Goal: Navigation & Orientation: Find specific page/section

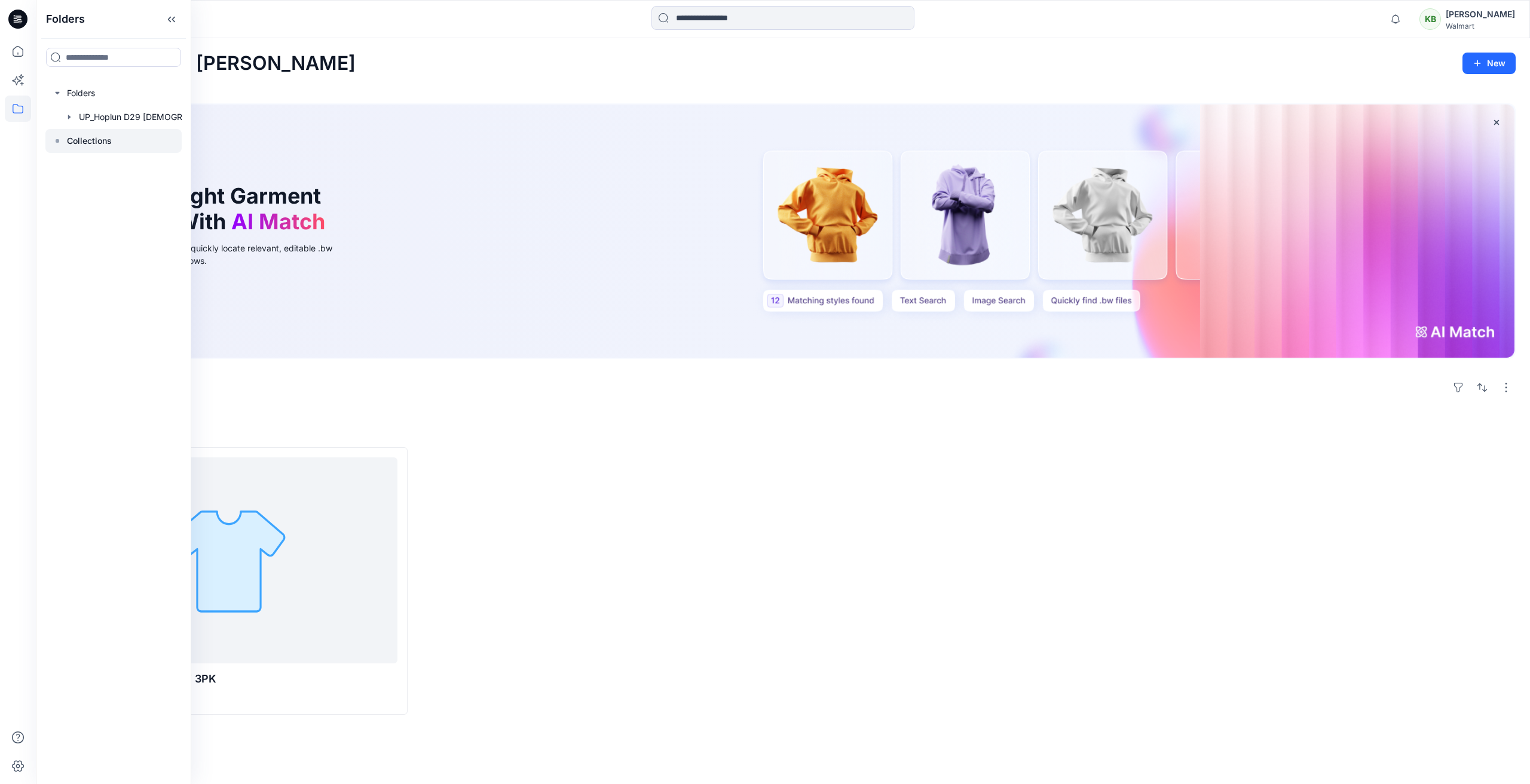
click at [65, 139] on div at bounding box center [114, 141] width 136 height 24
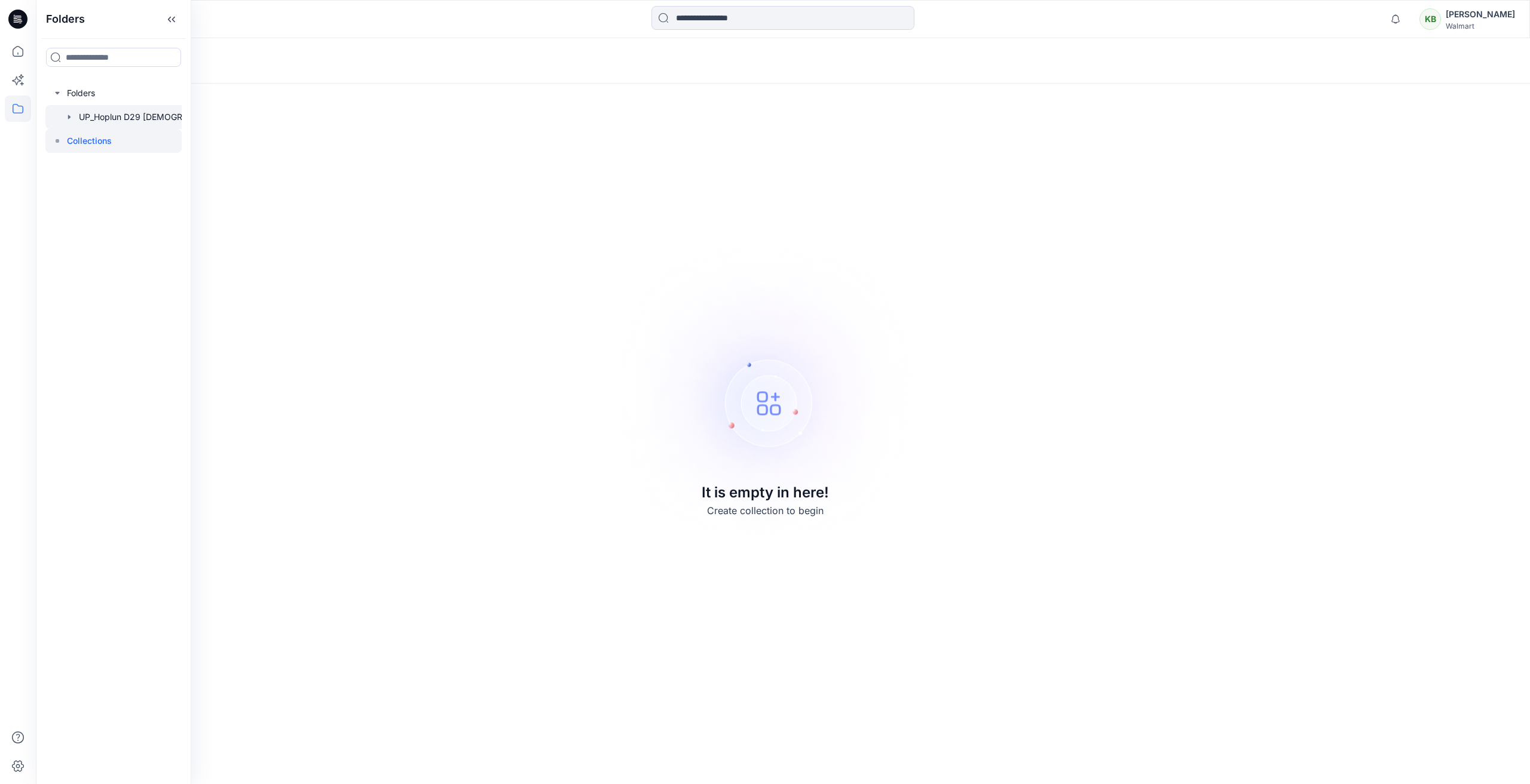
click at [67, 116] on icon "button" at bounding box center [69, 116] width 9 height 9
click at [122, 139] on p "UP FYE 2027 H2_Hoplun D29 JS Bras" at bounding box center [154, 140] width 127 height 15
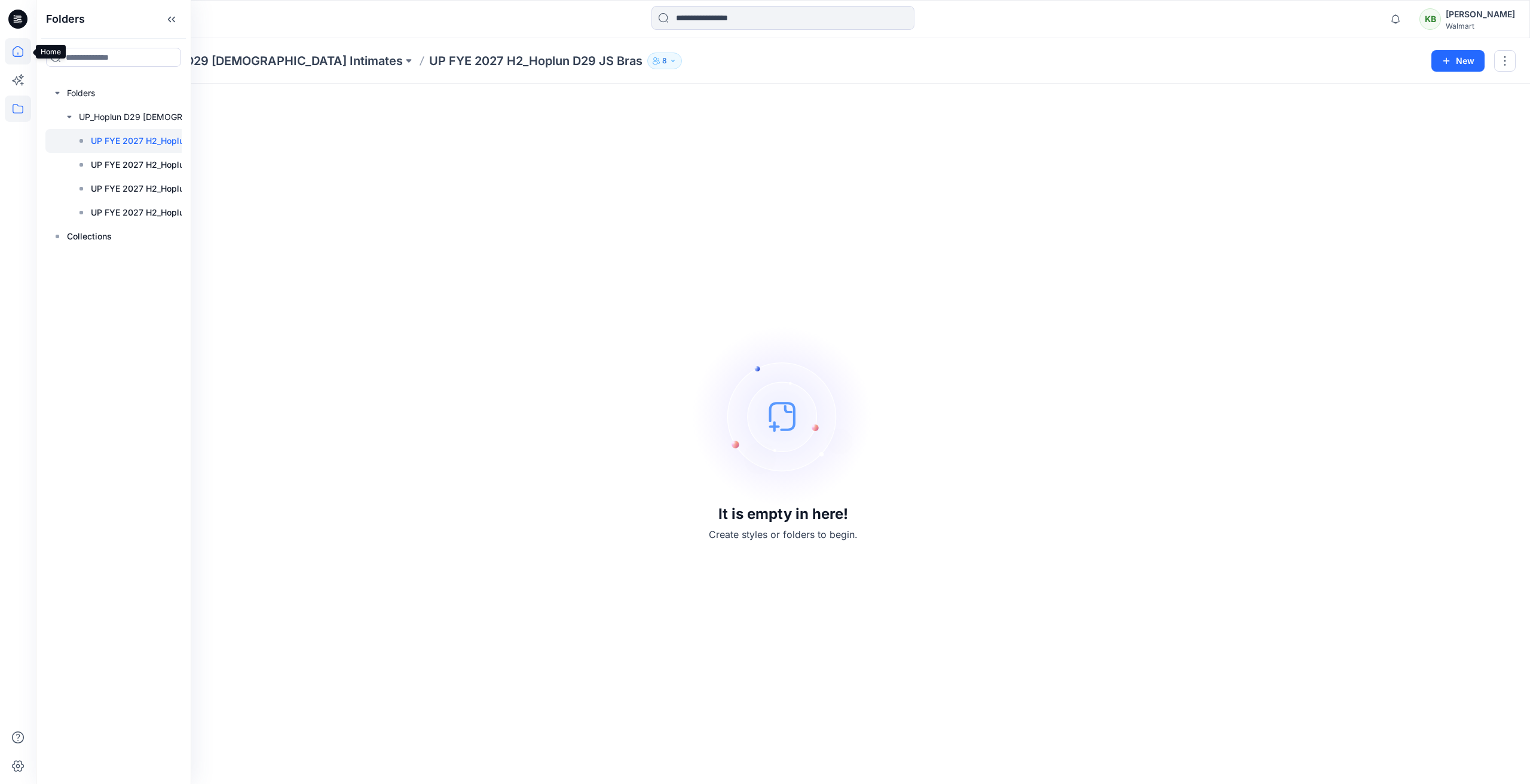
click at [18, 51] on icon at bounding box center [18, 51] width 27 height 27
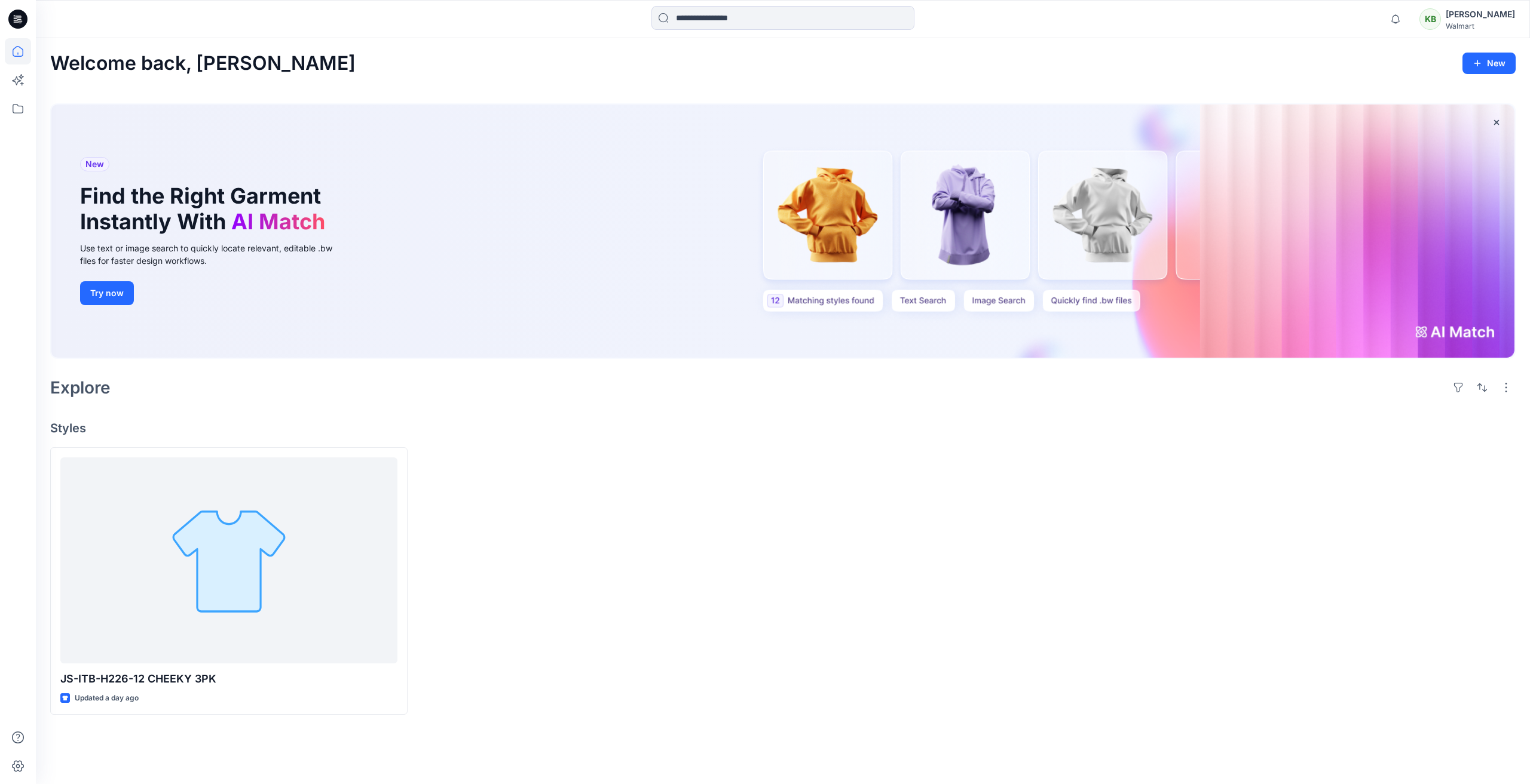
click at [1490, 15] on div "Kate Beller" at bounding box center [1480, 14] width 70 height 15
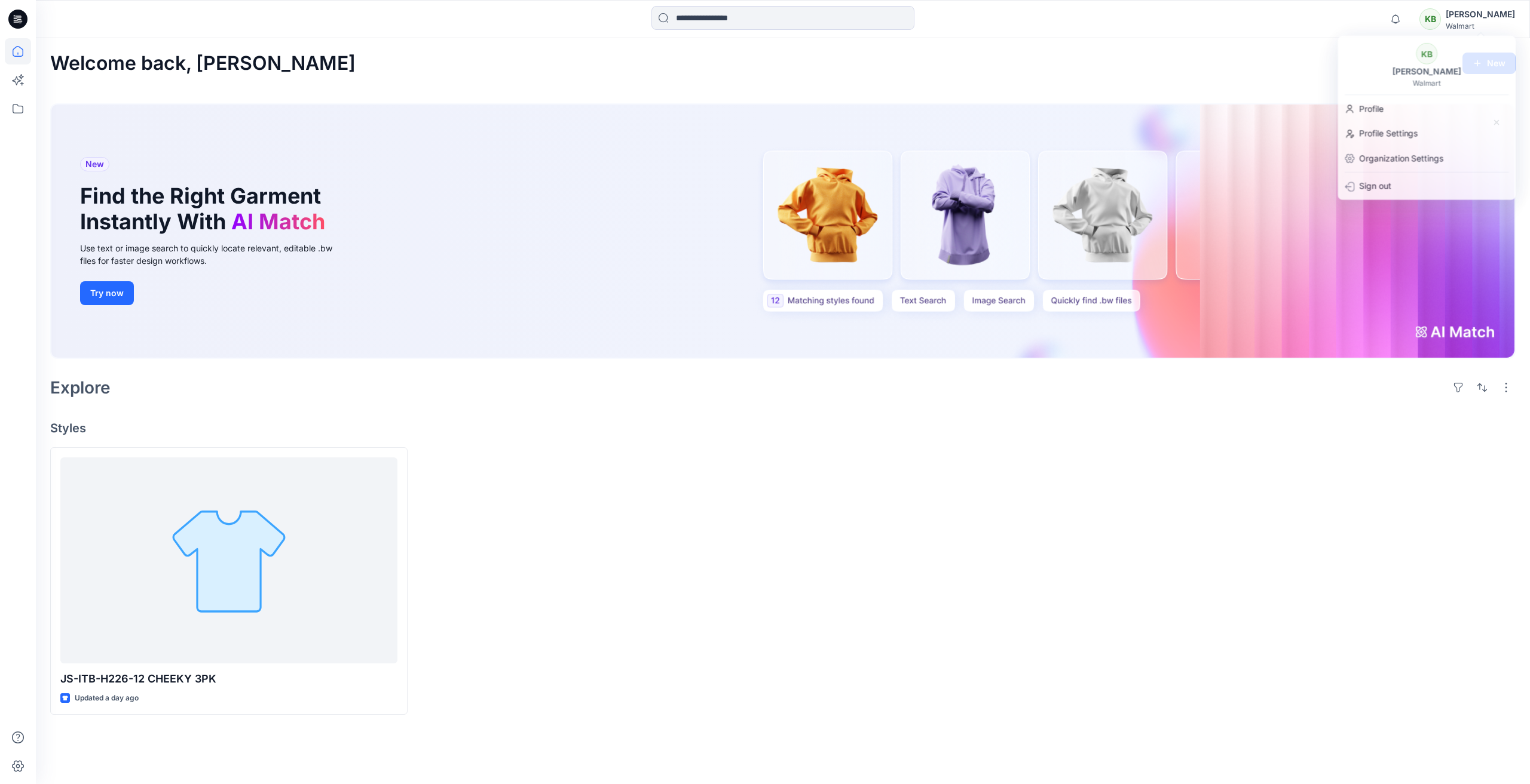
click at [15, 19] on icon at bounding box center [15, 19] width 3 height 1
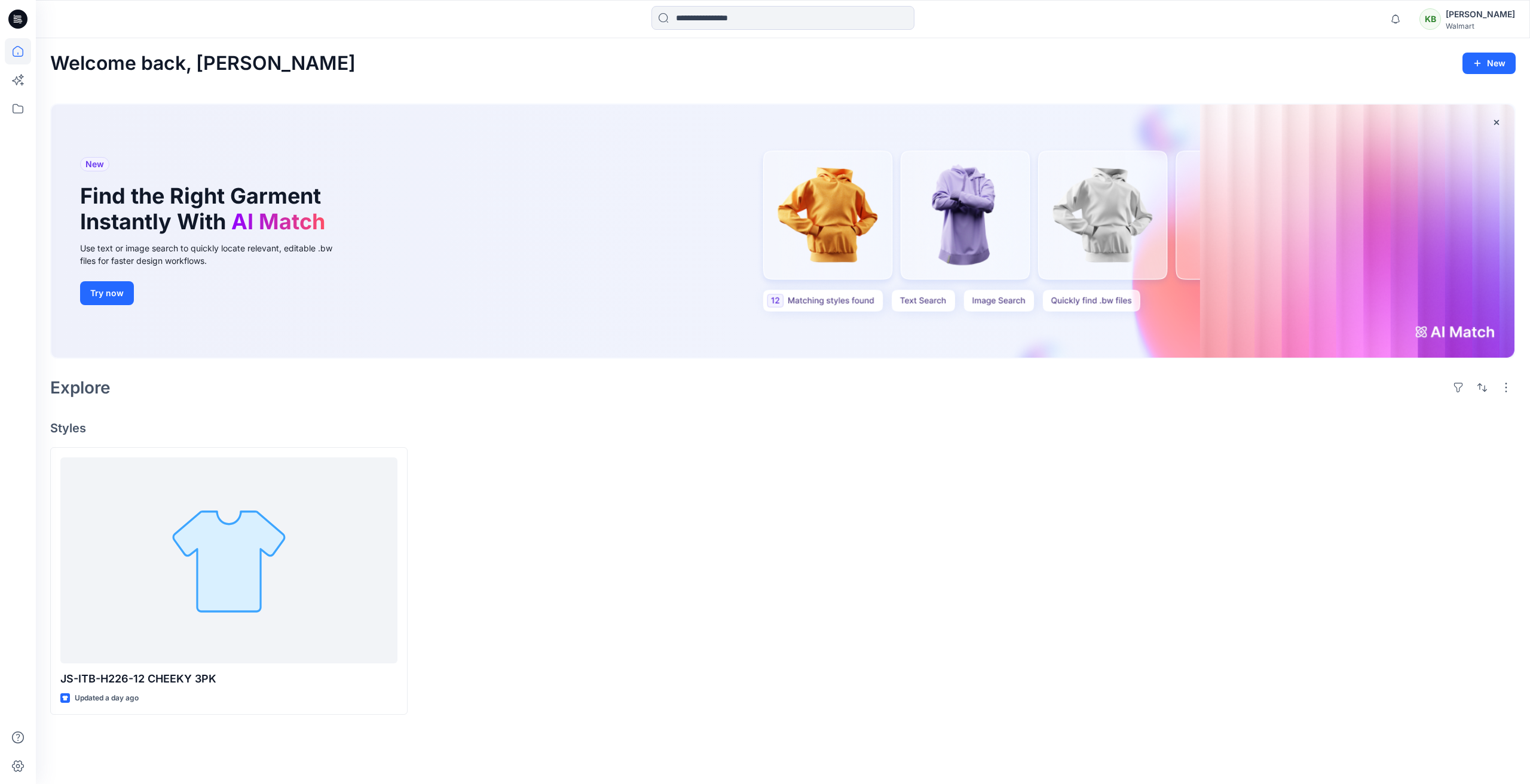
click at [16, 20] on icon at bounding box center [18, 19] width 19 height 19
click at [10, 110] on icon at bounding box center [18, 108] width 27 height 27
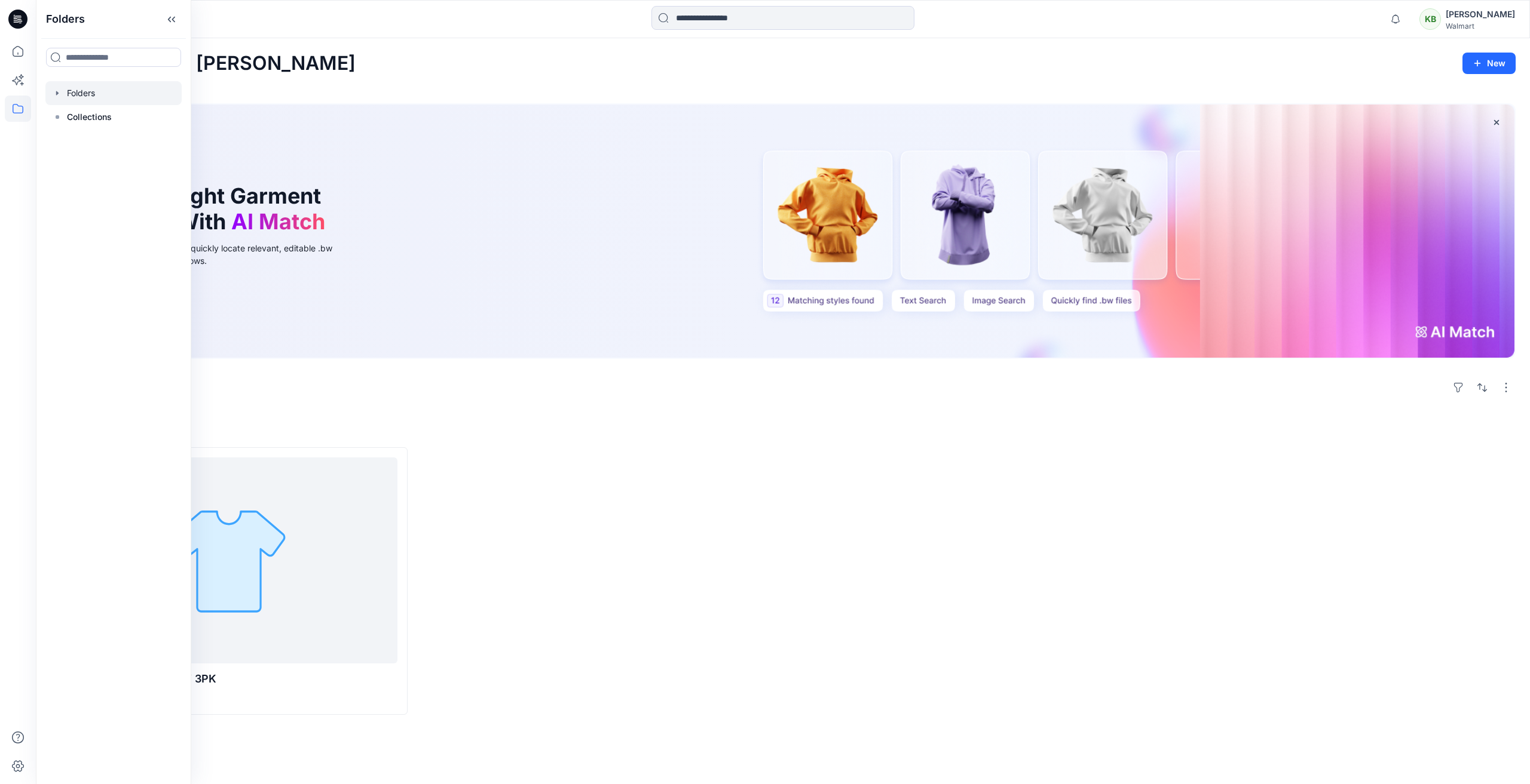
click at [54, 95] on icon "button" at bounding box center [57, 93] width 9 height 9
click at [65, 138] on div at bounding box center [114, 141] width 136 height 24
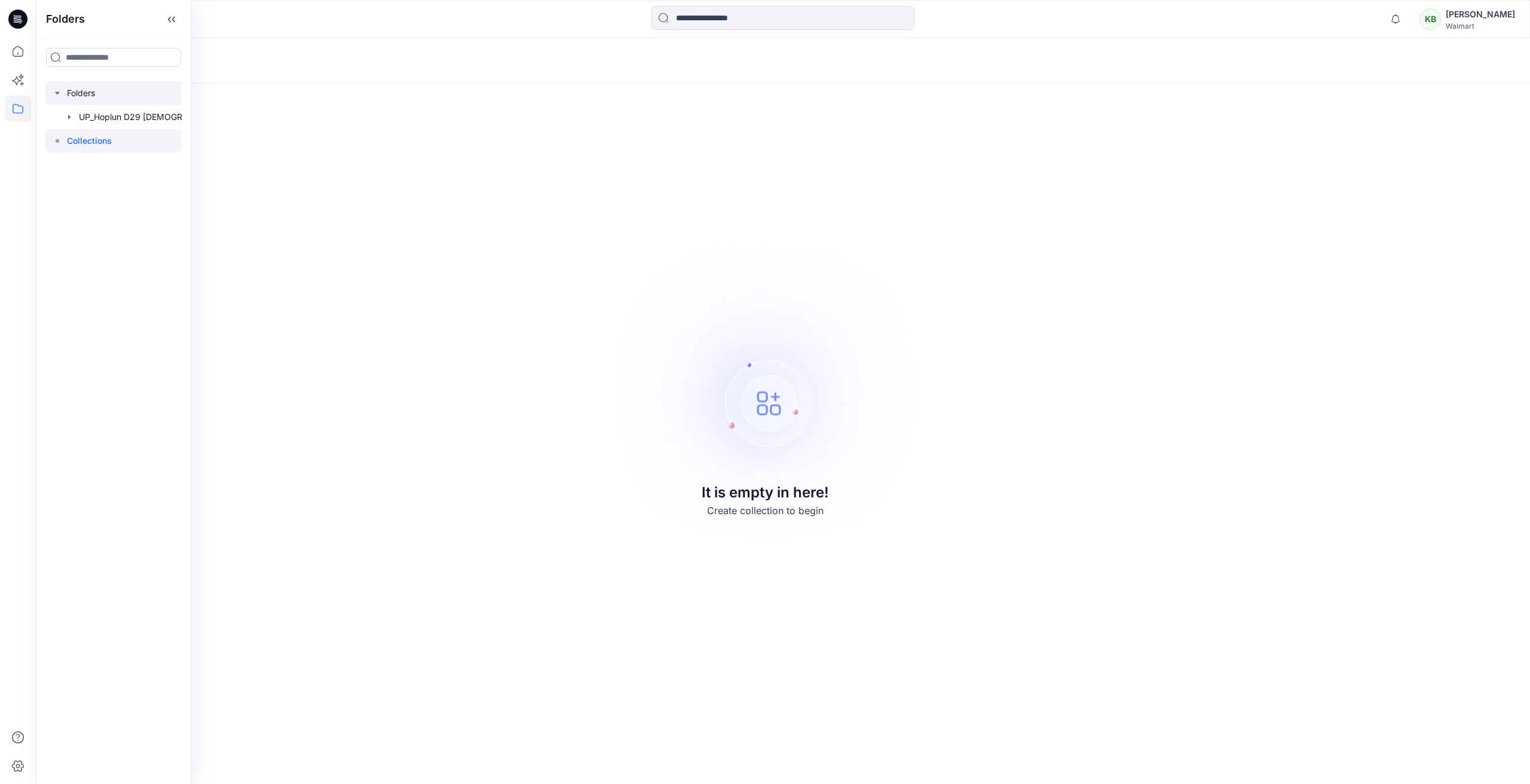
click at [85, 98] on div at bounding box center [129, 93] width 167 height 24
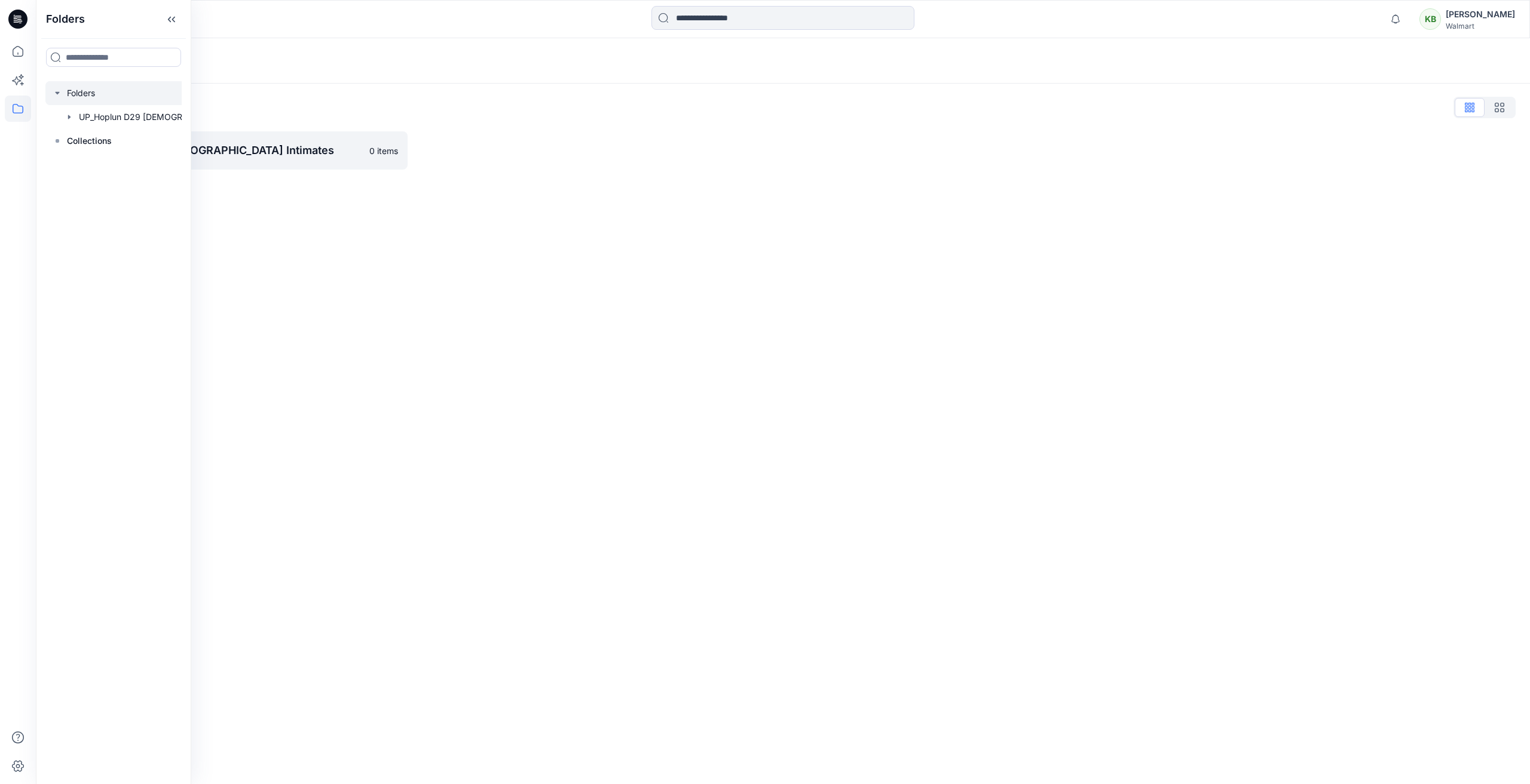
click at [295, 89] on div "Folders List UP_Hoplun D29 Ladies Intimates 0 items" at bounding box center [783, 133] width 1494 height 101
click at [101, 61] on button at bounding box center [99, 60] width 12 height 16
click at [177, 143] on p "UP_Hoplun D29 Ladies Intimates" at bounding box center [137, 146] width 155 height 15
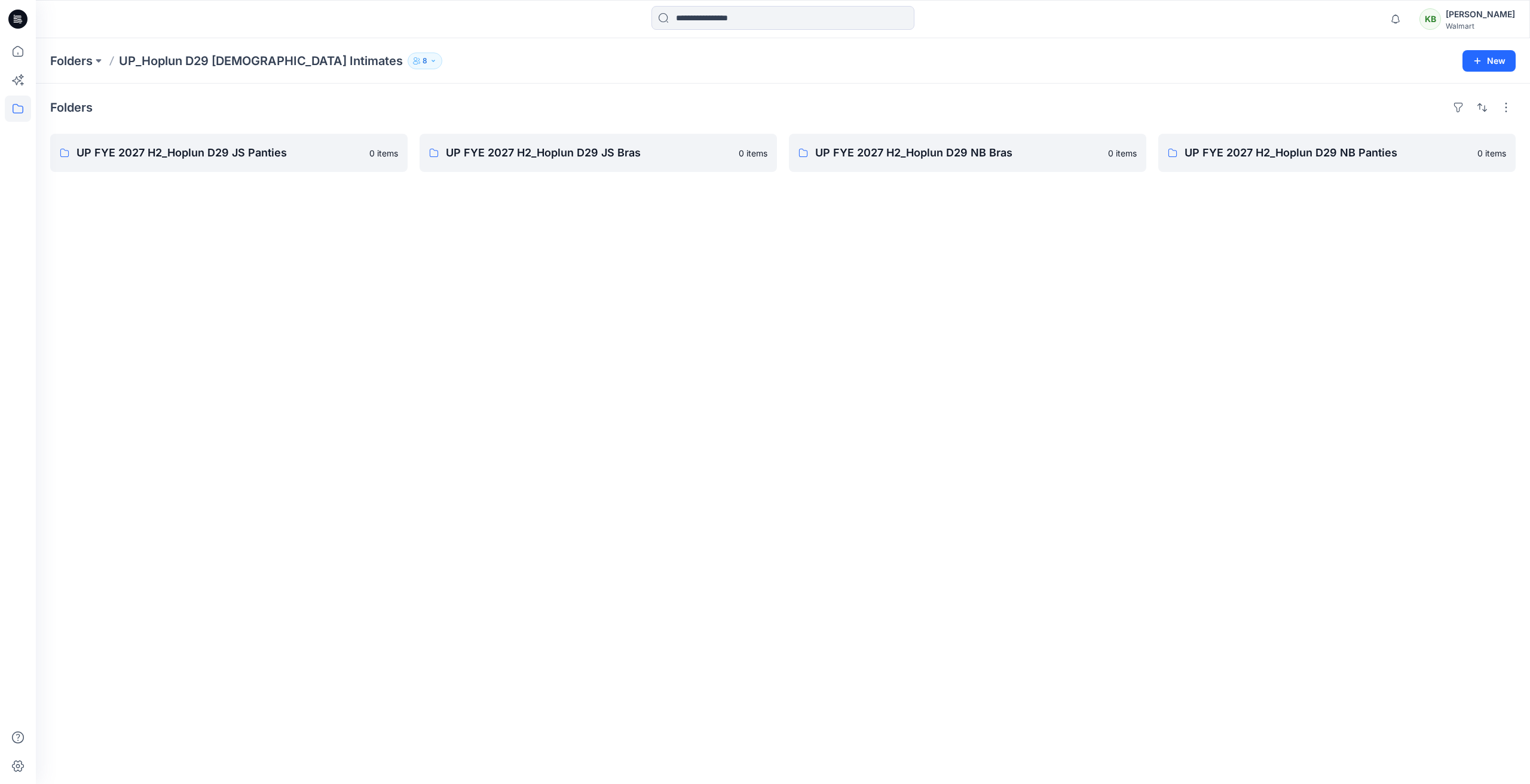
click at [407, 61] on button "8" at bounding box center [424, 60] width 34 height 16
click at [98, 62] on button at bounding box center [99, 60] width 12 height 16
click at [61, 56] on p "Folders" at bounding box center [71, 60] width 42 height 16
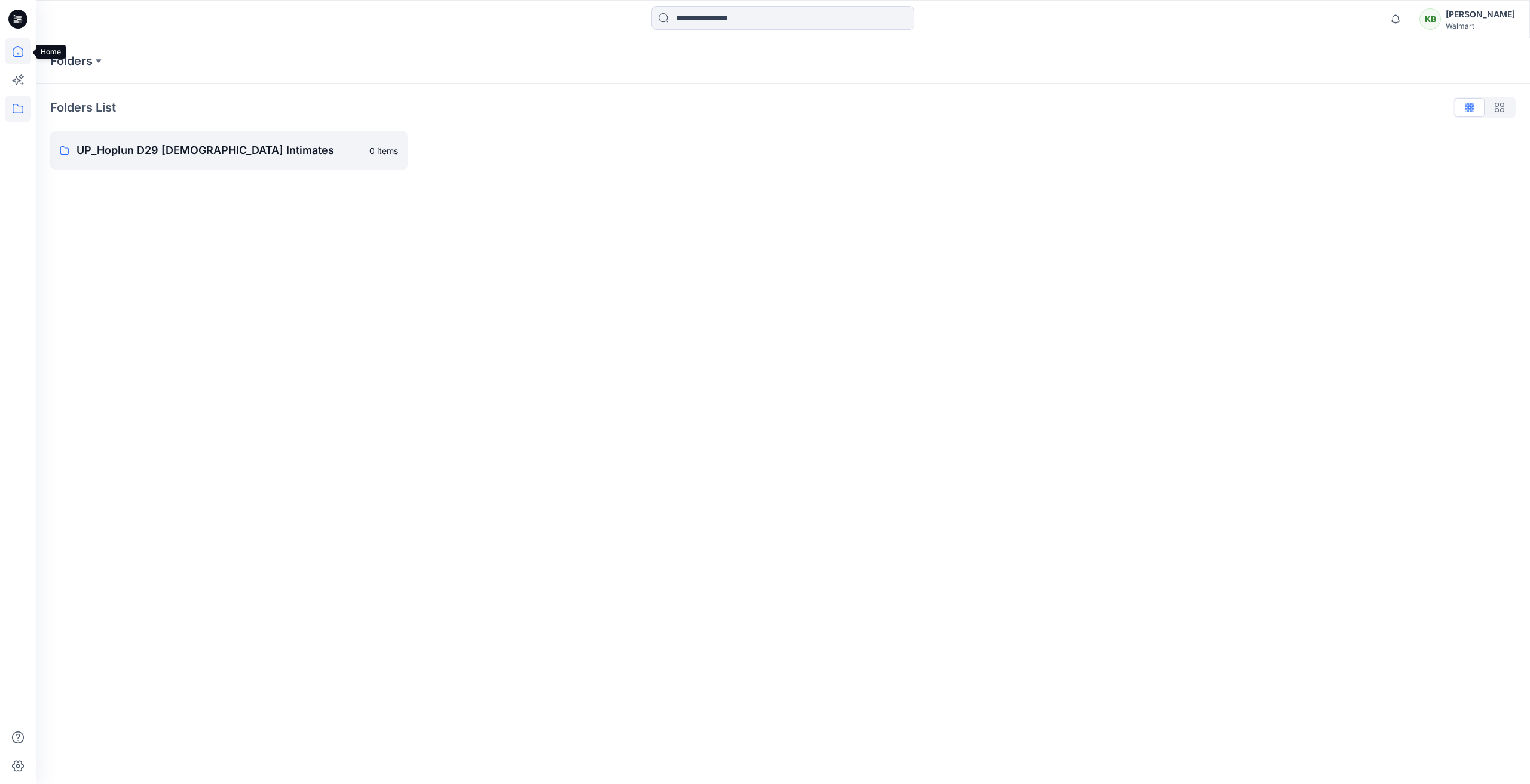
click at [20, 56] on icon at bounding box center [18, 51] width 10 height 10
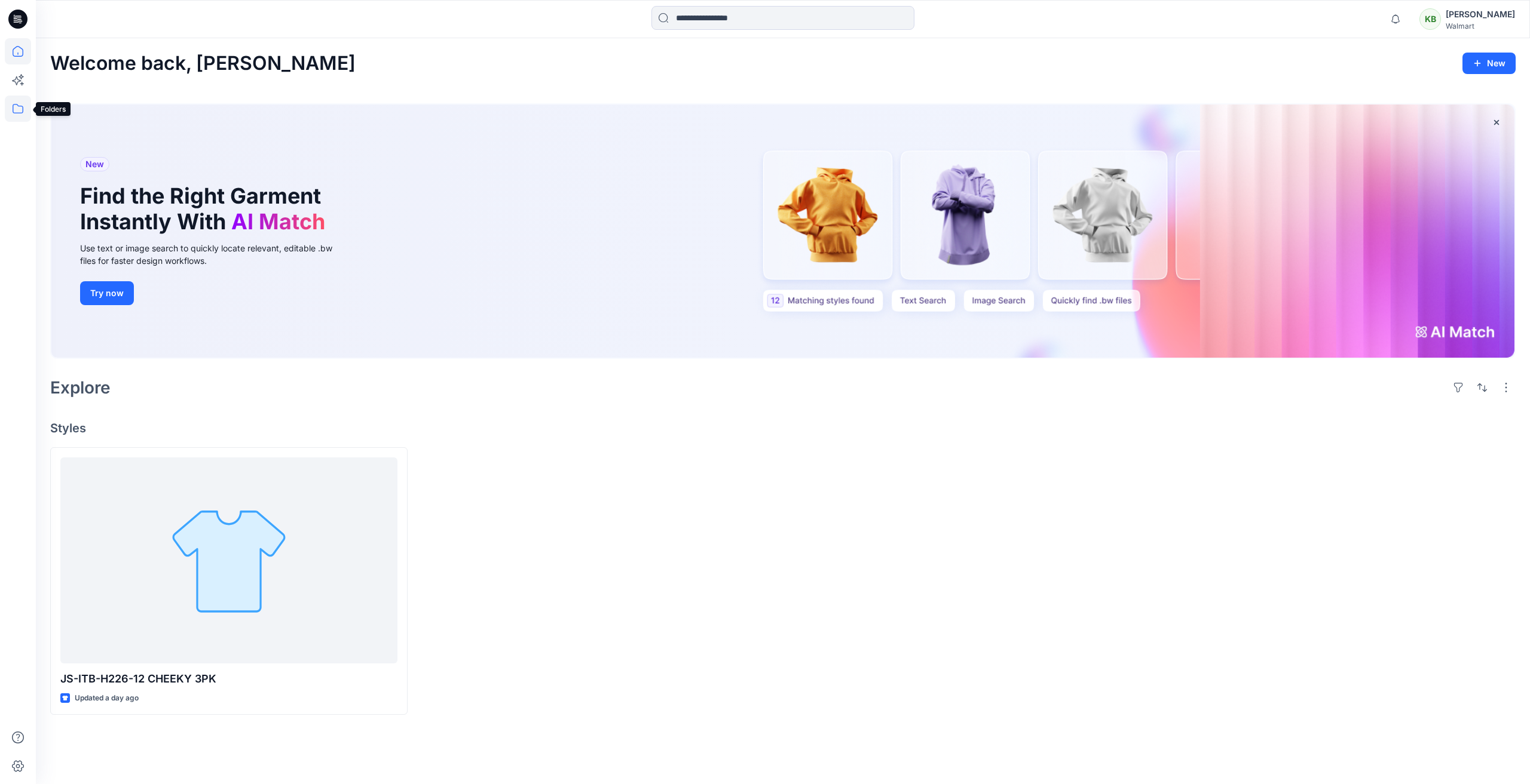
click at [19, 102] on icon at bounding box center [18, 108] width 27 height 27
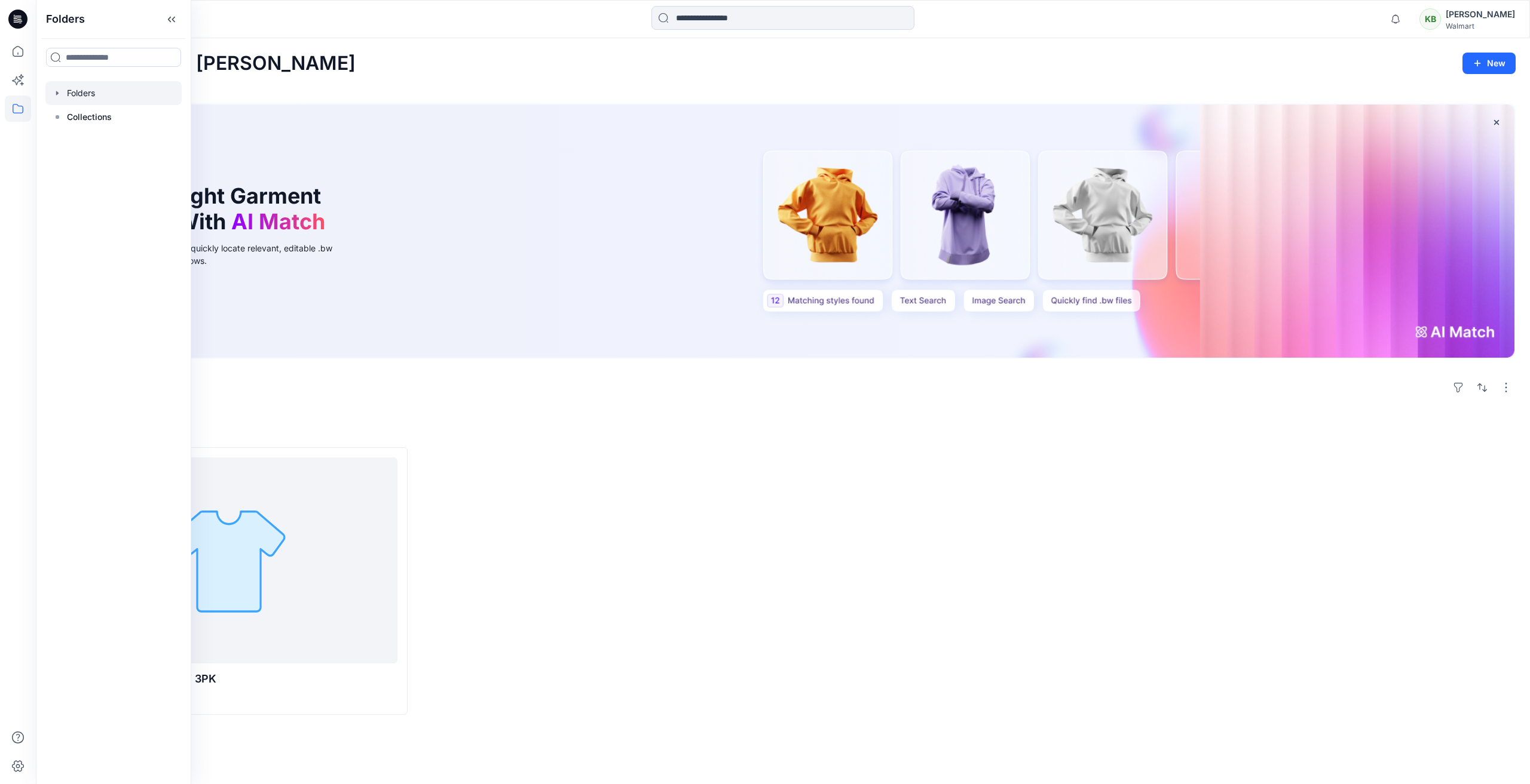
click at [77, 96] on div at bounding box center [114, 93] width 136 height 24
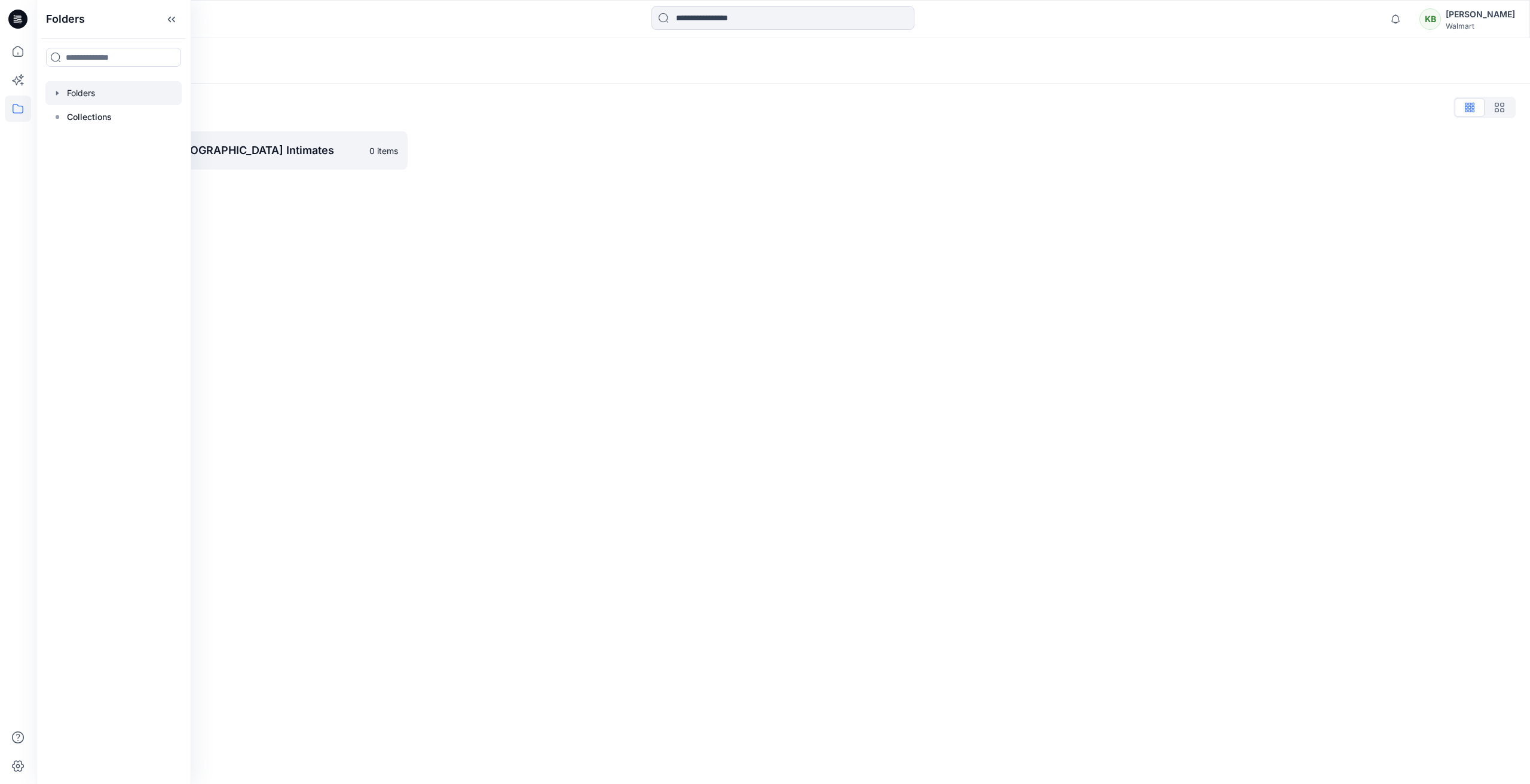
click at [1471, 21] on div "Kate Beller" at bounding box center [1480, 14] width 70 height 15
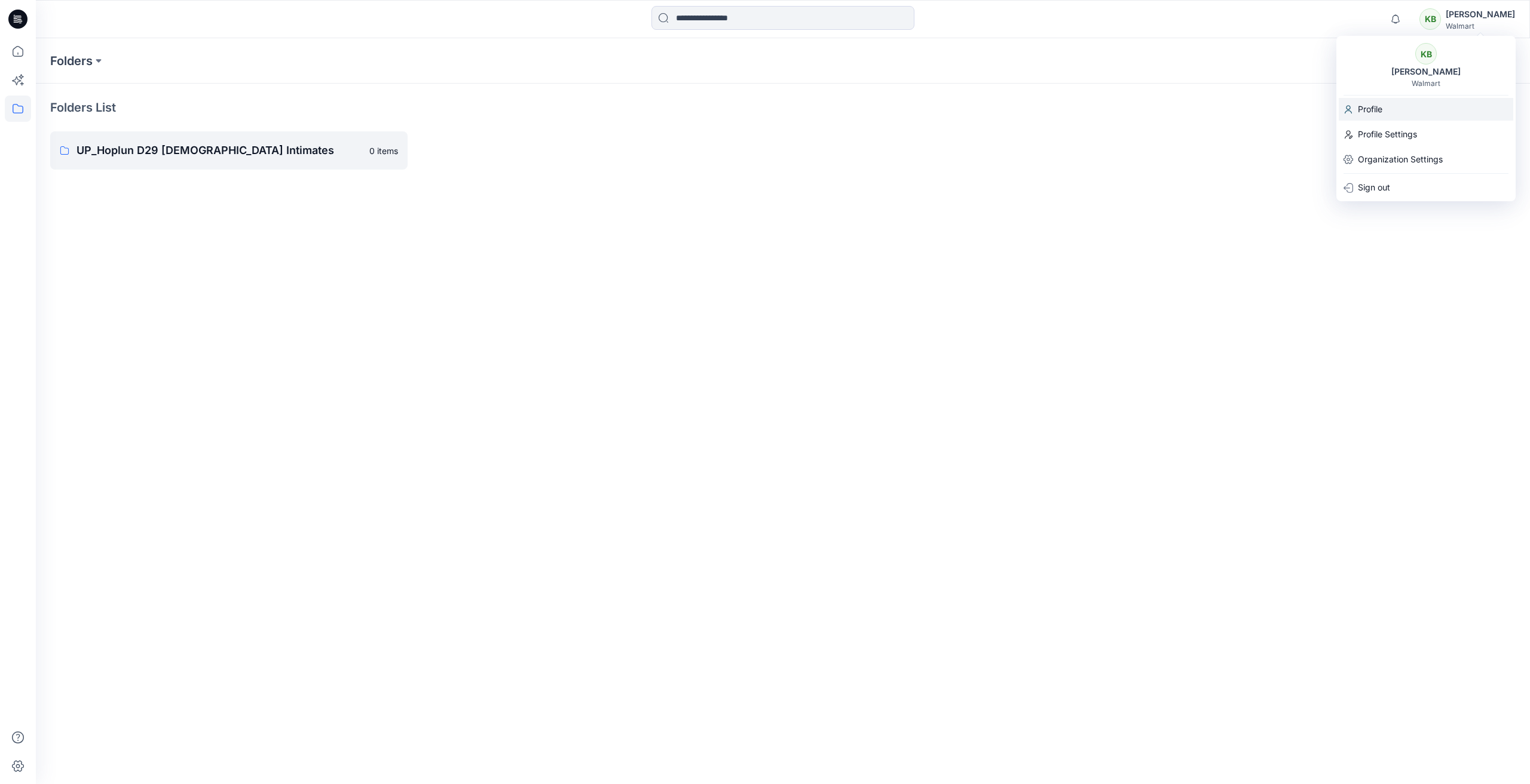
click at [1374, 108] on p "Profile" at bounding box center [1370, 109] width 24 height 22
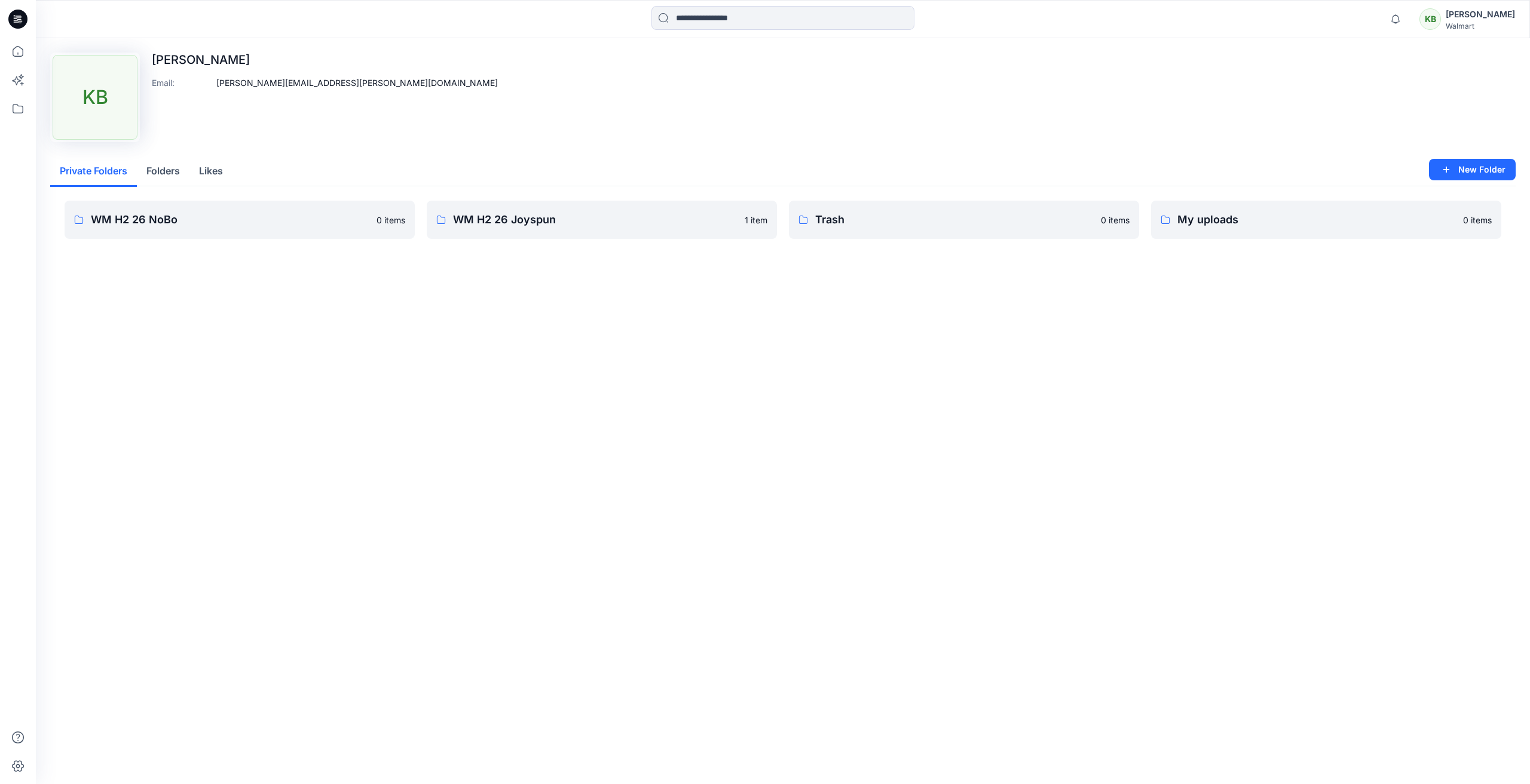
click at [161, 176] on button "Folders" at bounding box center [163, 171] width 53 height 30
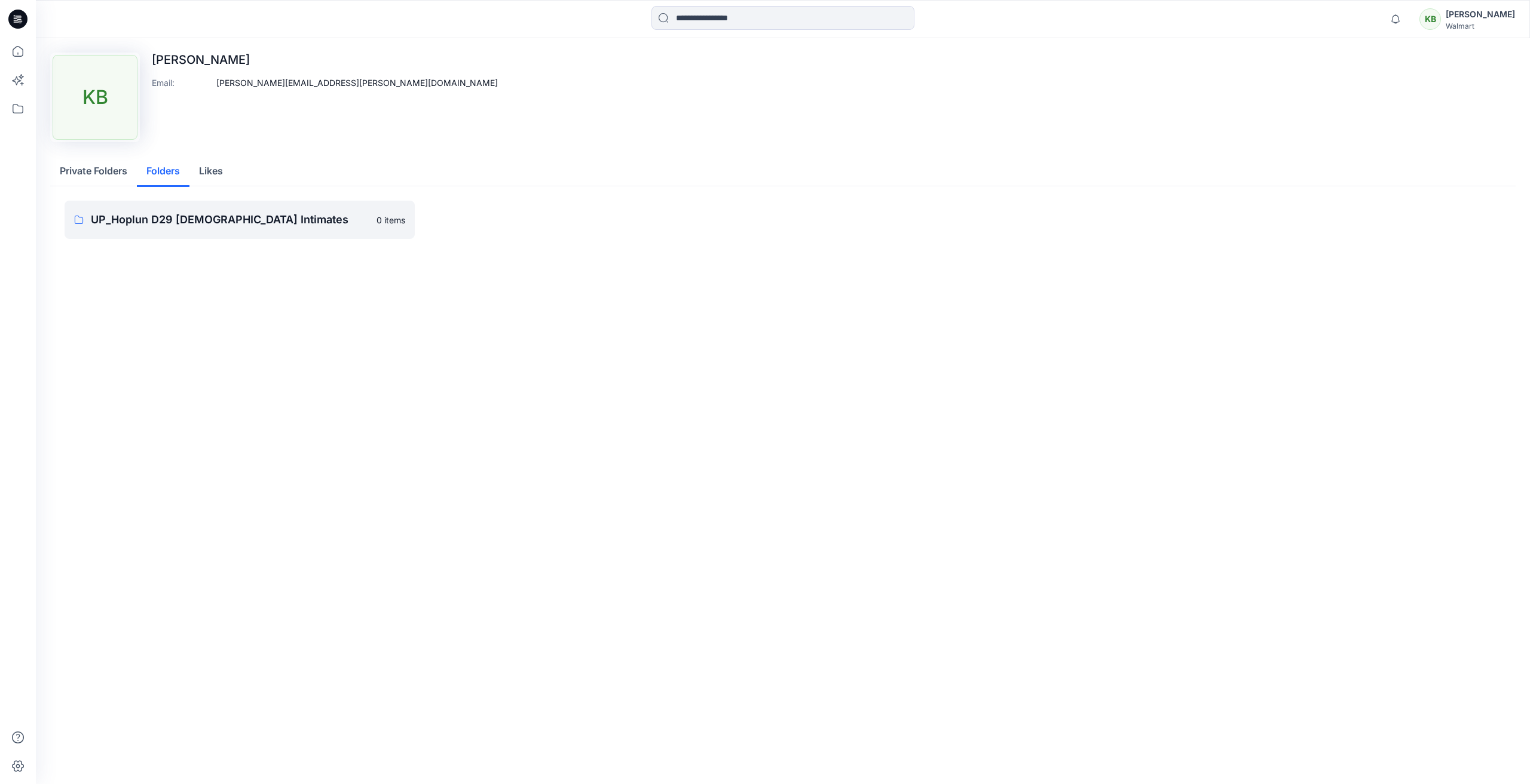
click at [113, 179] on button "Private Folders" at bounding box center [93, 171] width 87 height 30
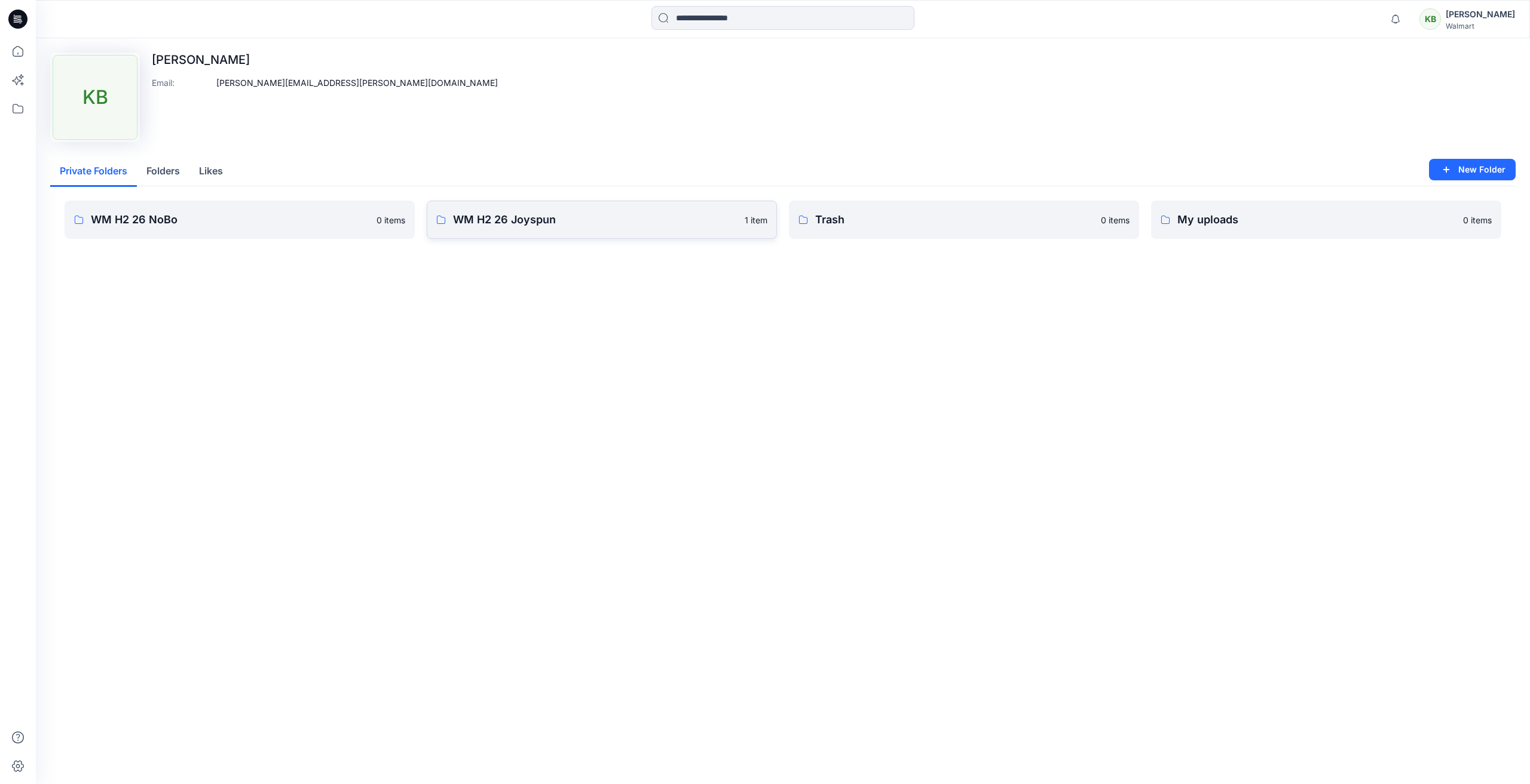
click at [603, 220] on p "WM H2 26 Joyspun" at bounding box center [595, 219] width 284 height 16
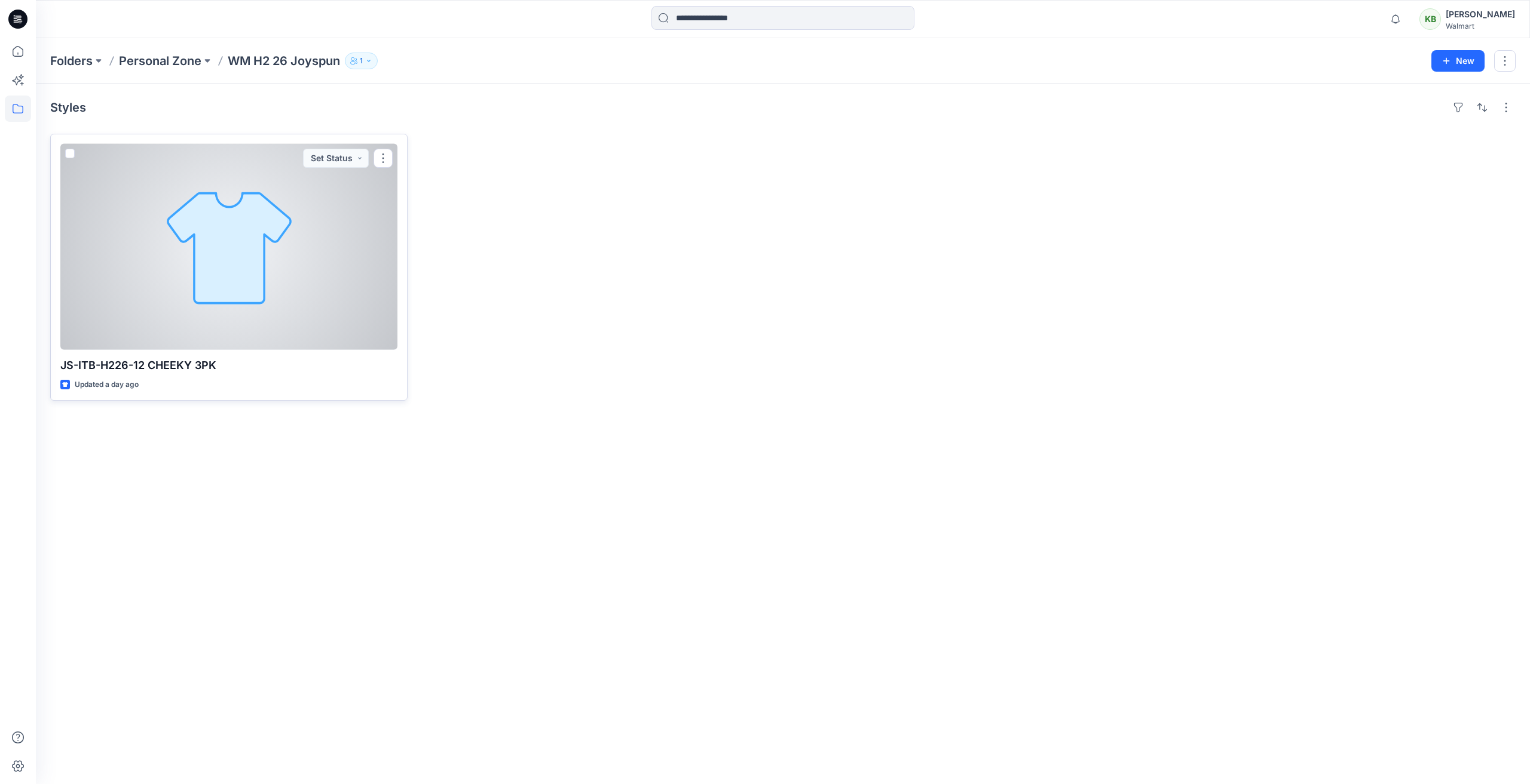
click at [304, 270] on div at bounding box center [228, 246] width 337 height 206
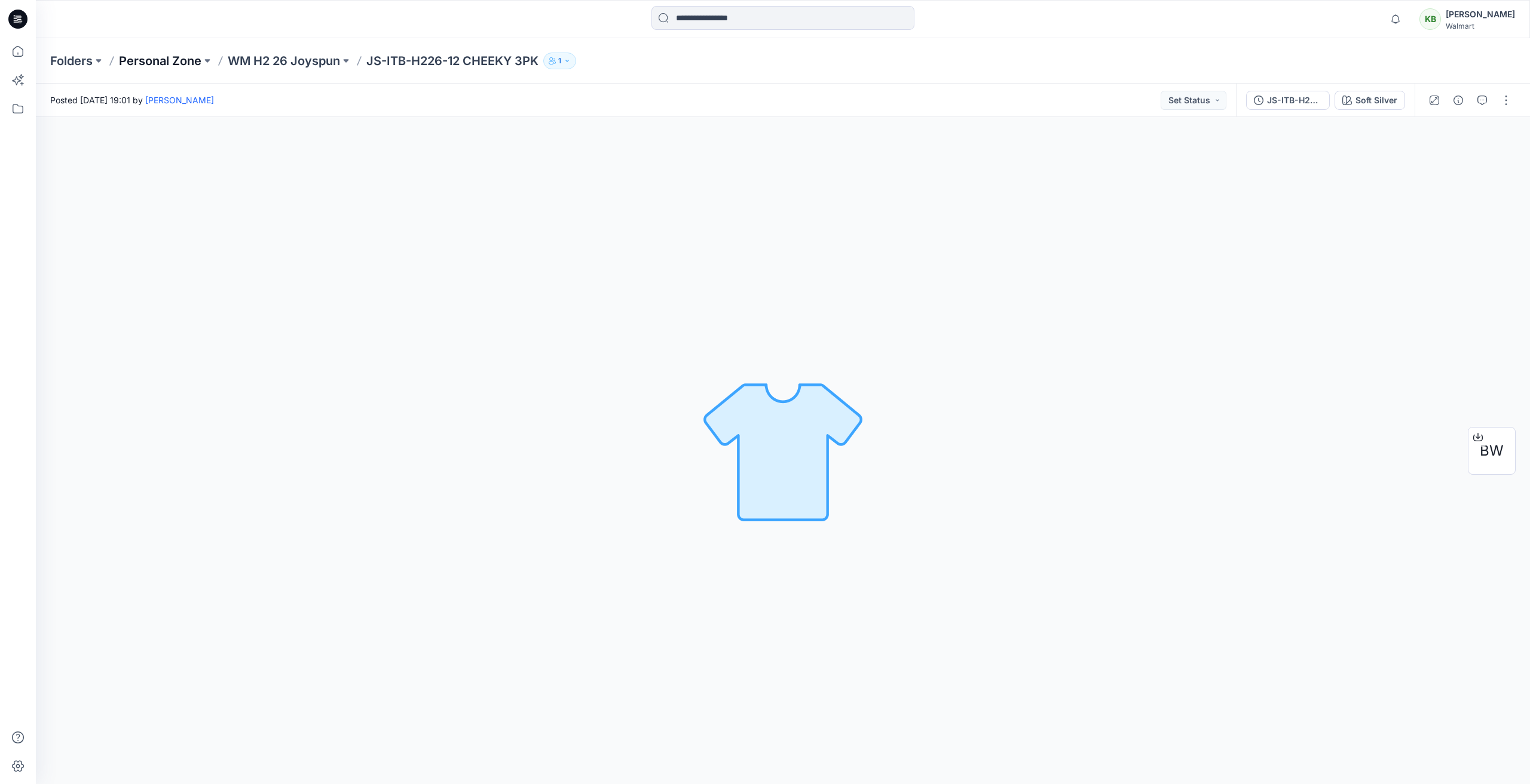
click at [146, 64] on p "Personal Zone" at bounding box center [160, 60] width 83 height 16
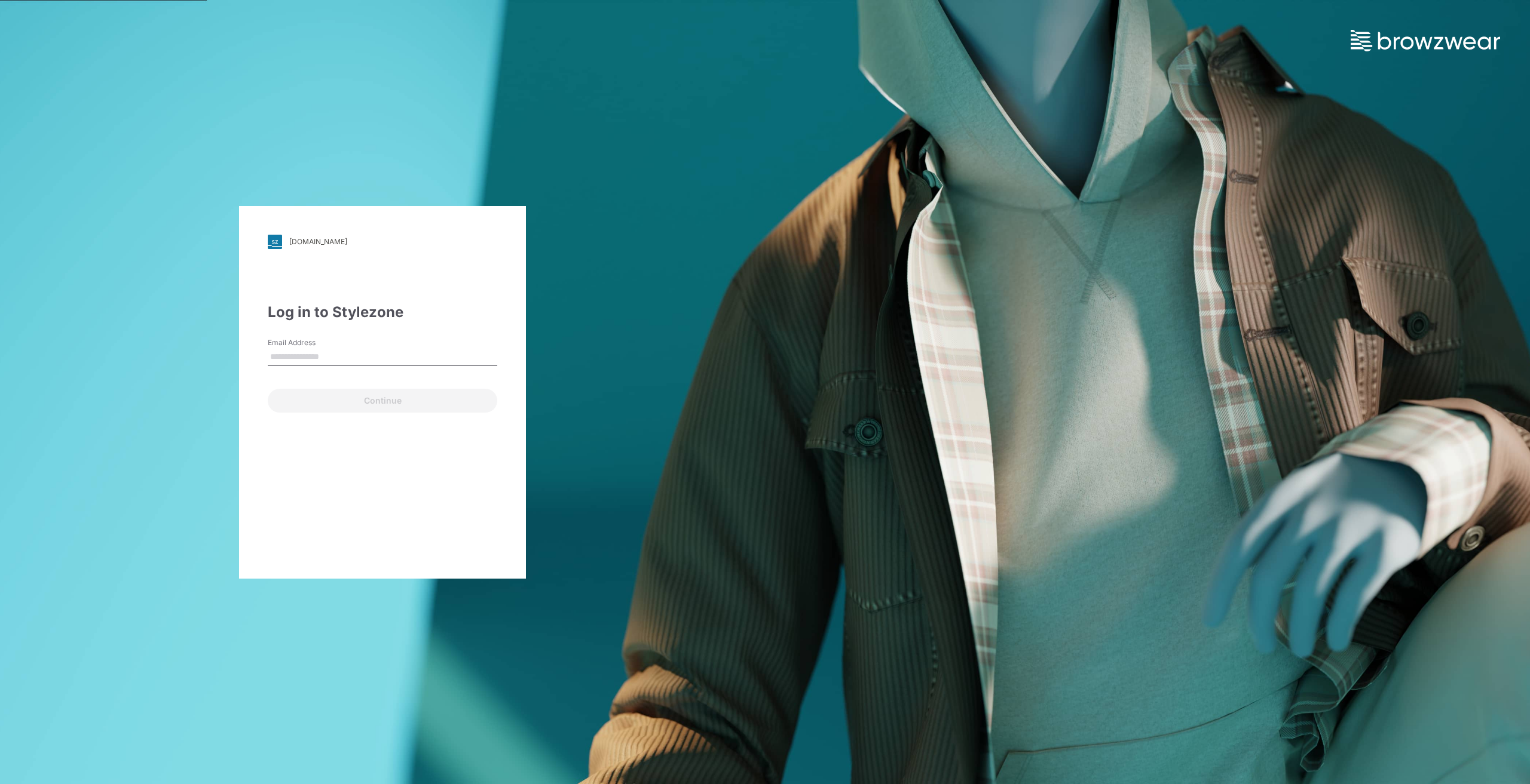
click at [325, 361] on input "Email Address" at bounding box center [382, 357] width 230 height 18
type input "**********"
click at [349, 402] on button "Continue" at bounding box center [382, 401] width 230 height 24
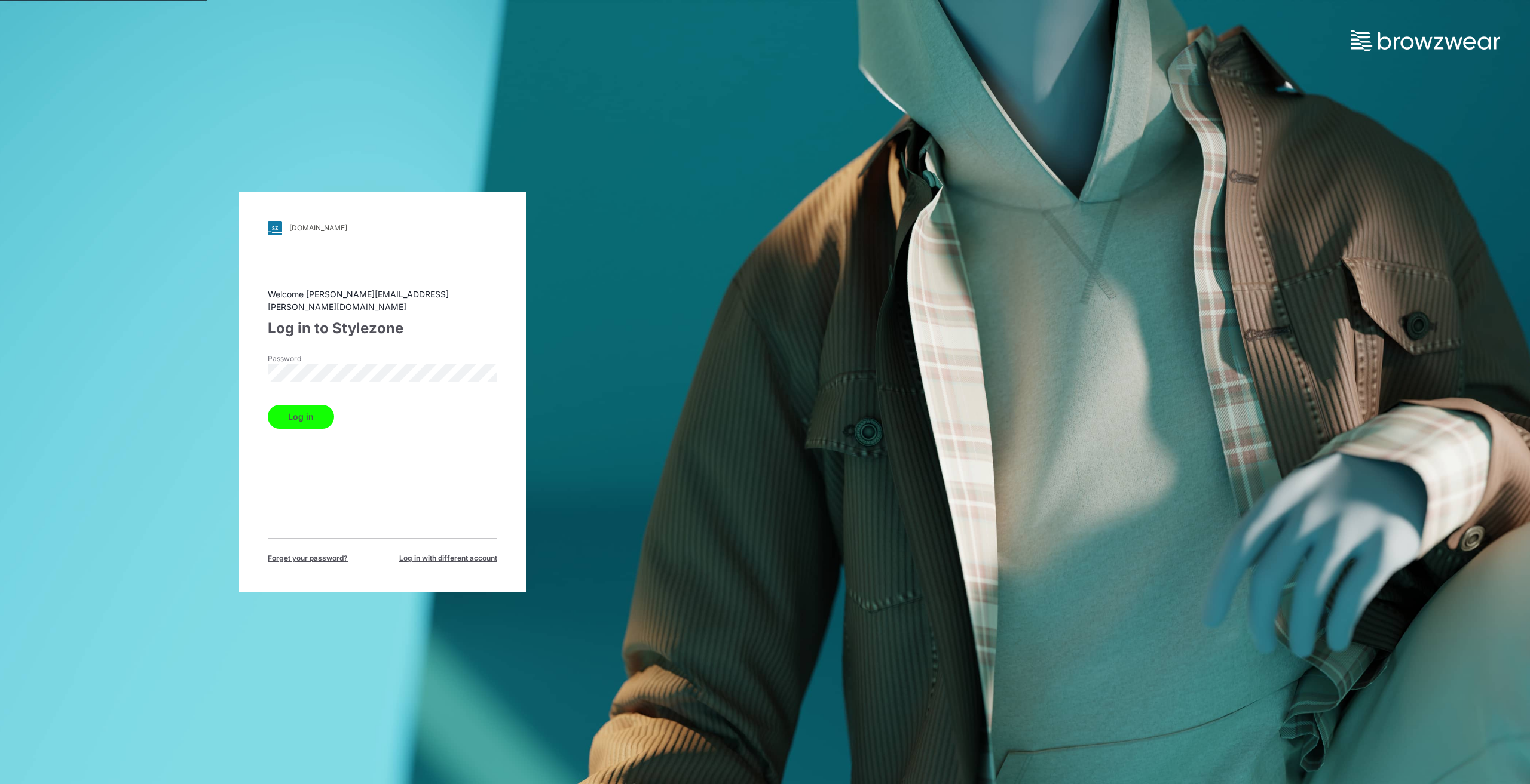
click at [294, 410] on button "Log in" at bounding box center [300, 417] width 66 height 24
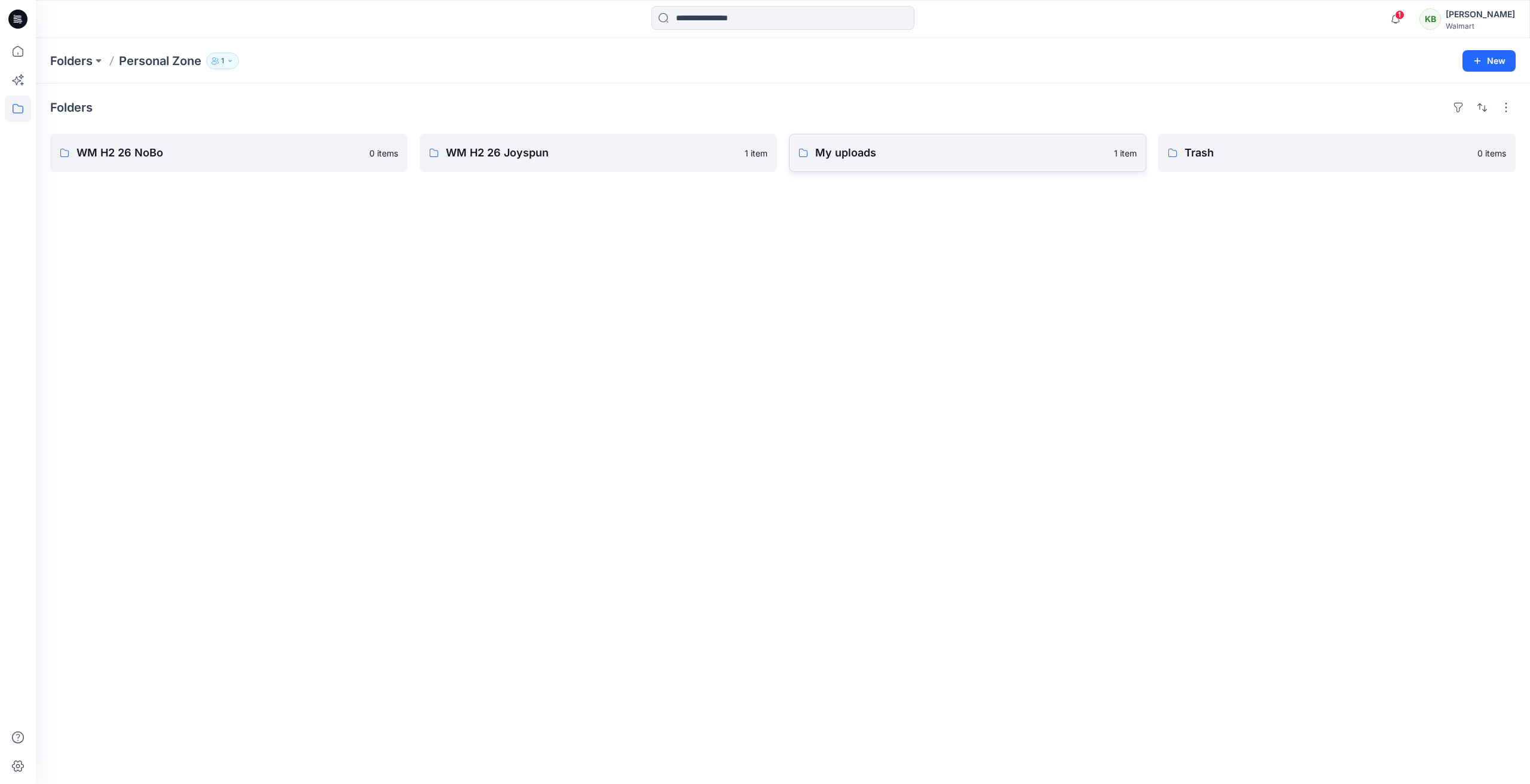
click at [1004, 158] on p "My uploads" at bounding box center [961, 152] width 292 height 16
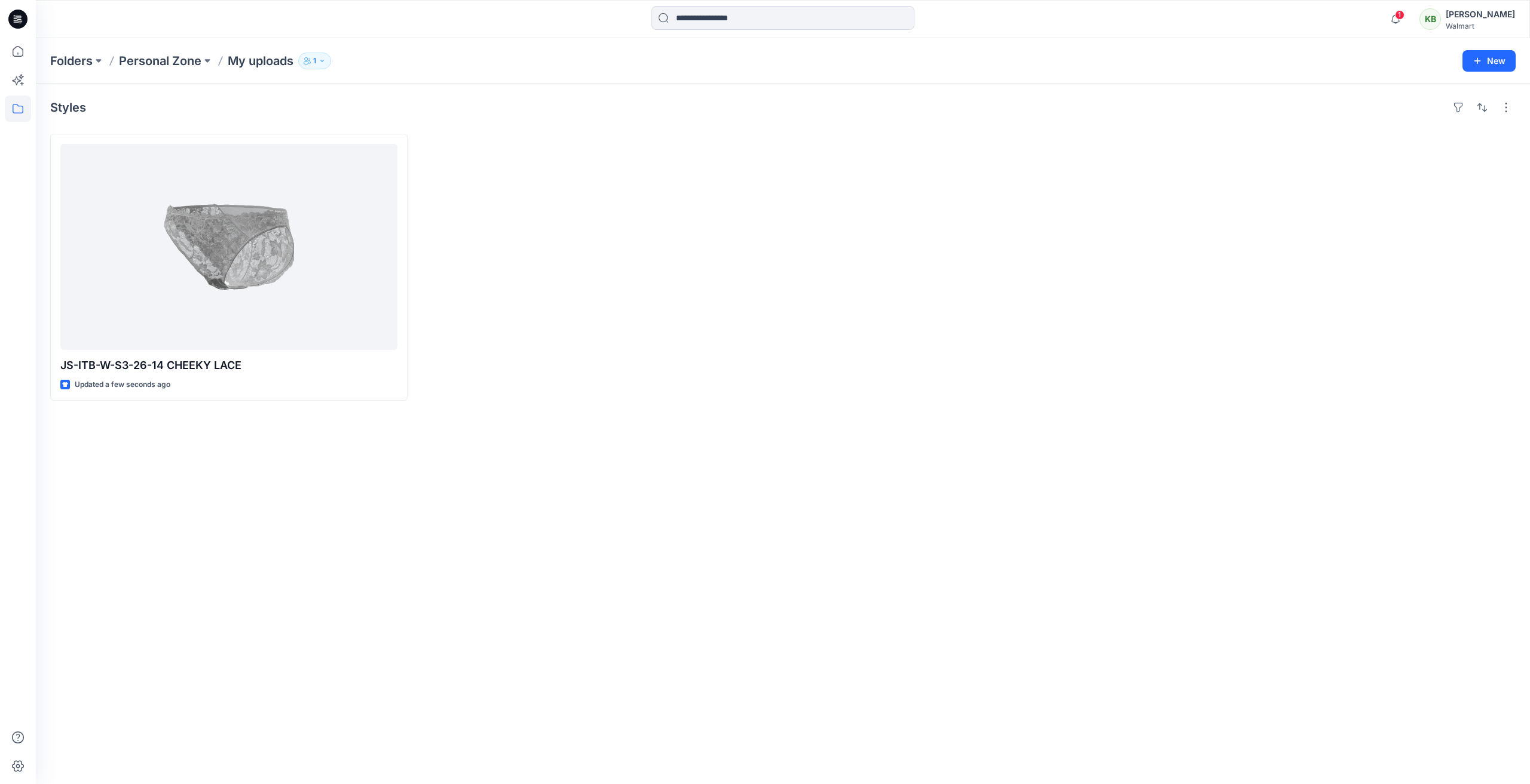
click at [1488, 16] on div "[PERSON_NAME]" at bounding box center [1480, 14] width 70 height 15
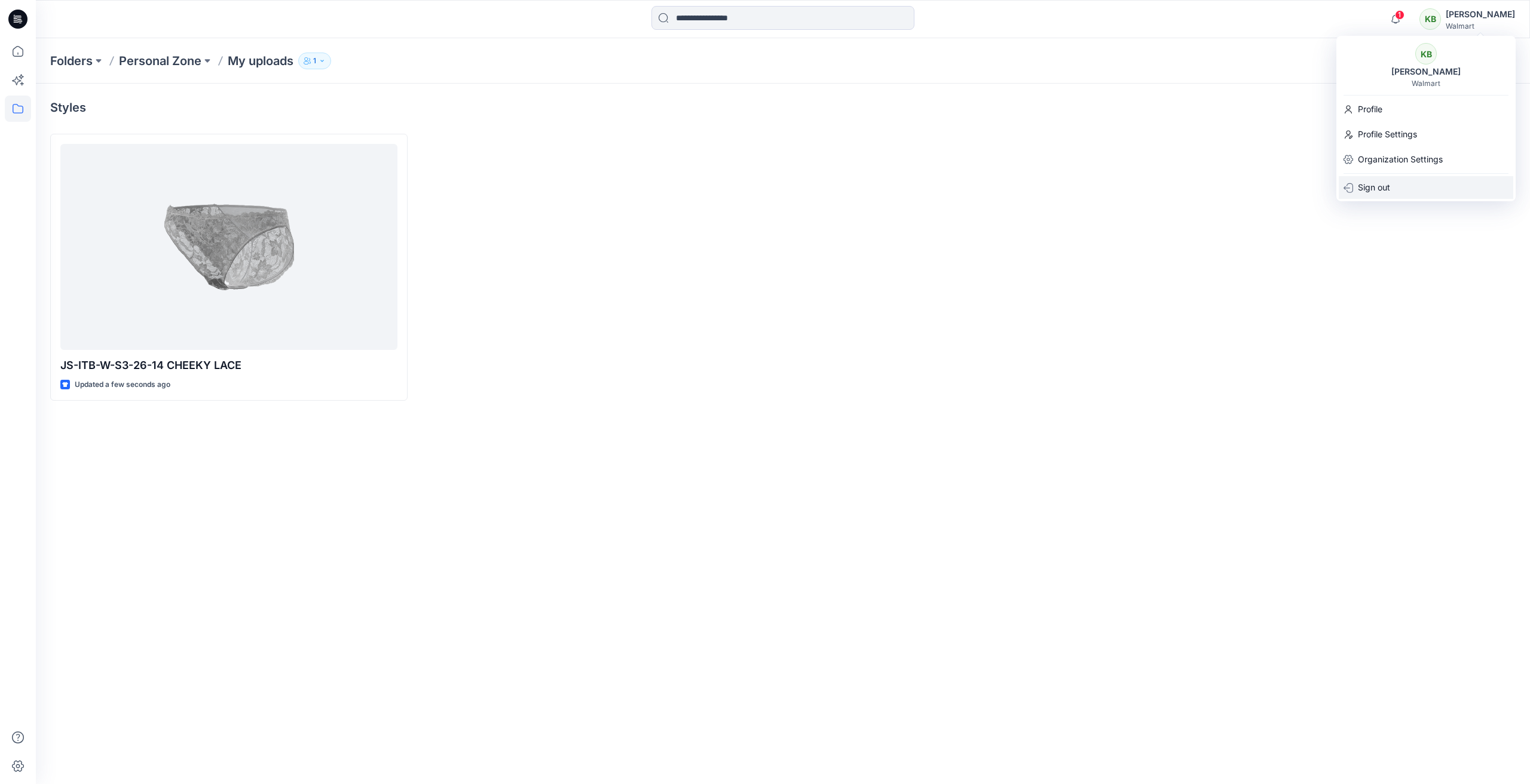
click at [1373, 188] on p "Sign out" at bounding box center [1373, 188] width 32 height 22
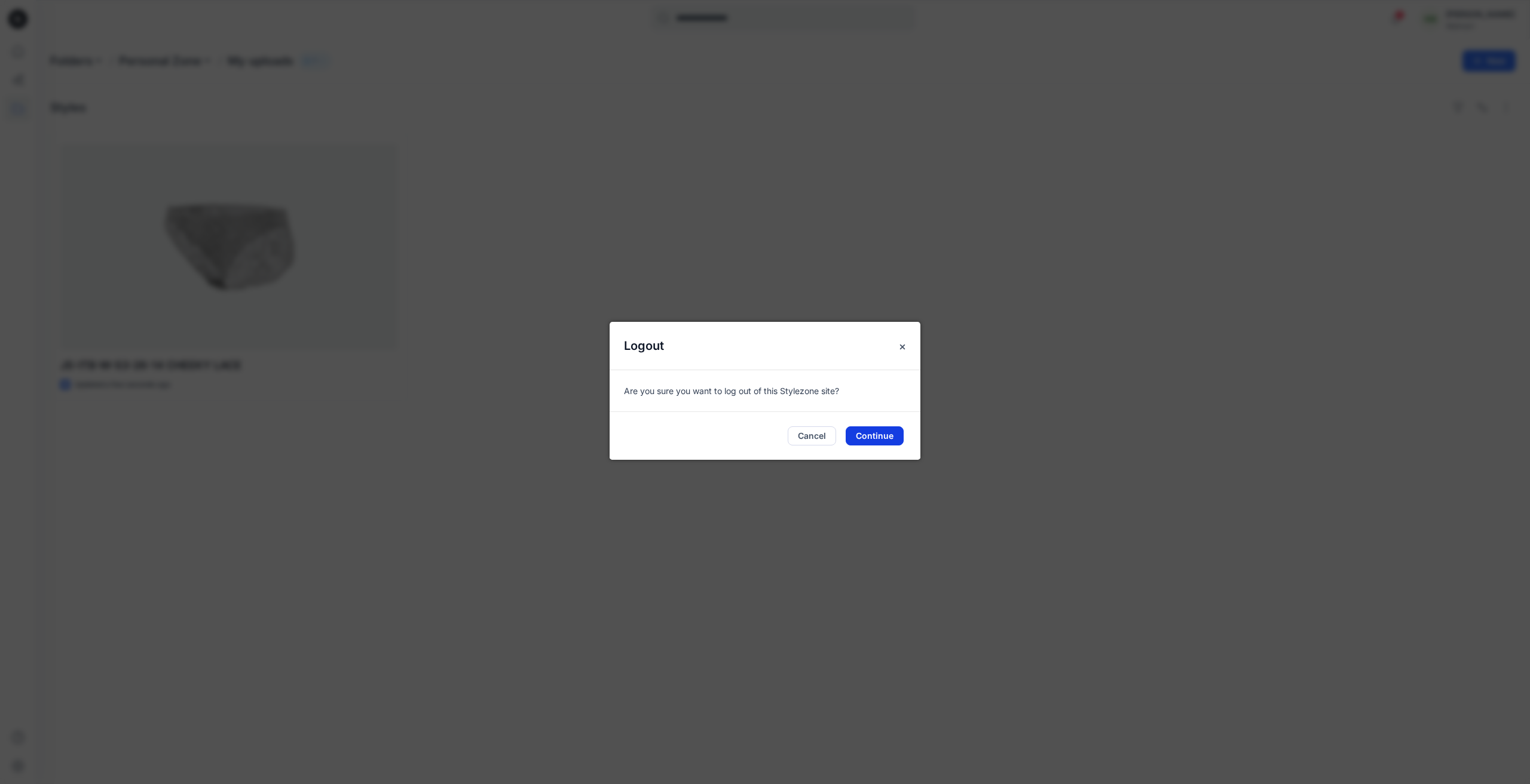
click at [870, 438] on button "Continue" at bounding box center [874, 436] width 58 height 19
